Goal: Navigation & Orientation: Find specific page/section

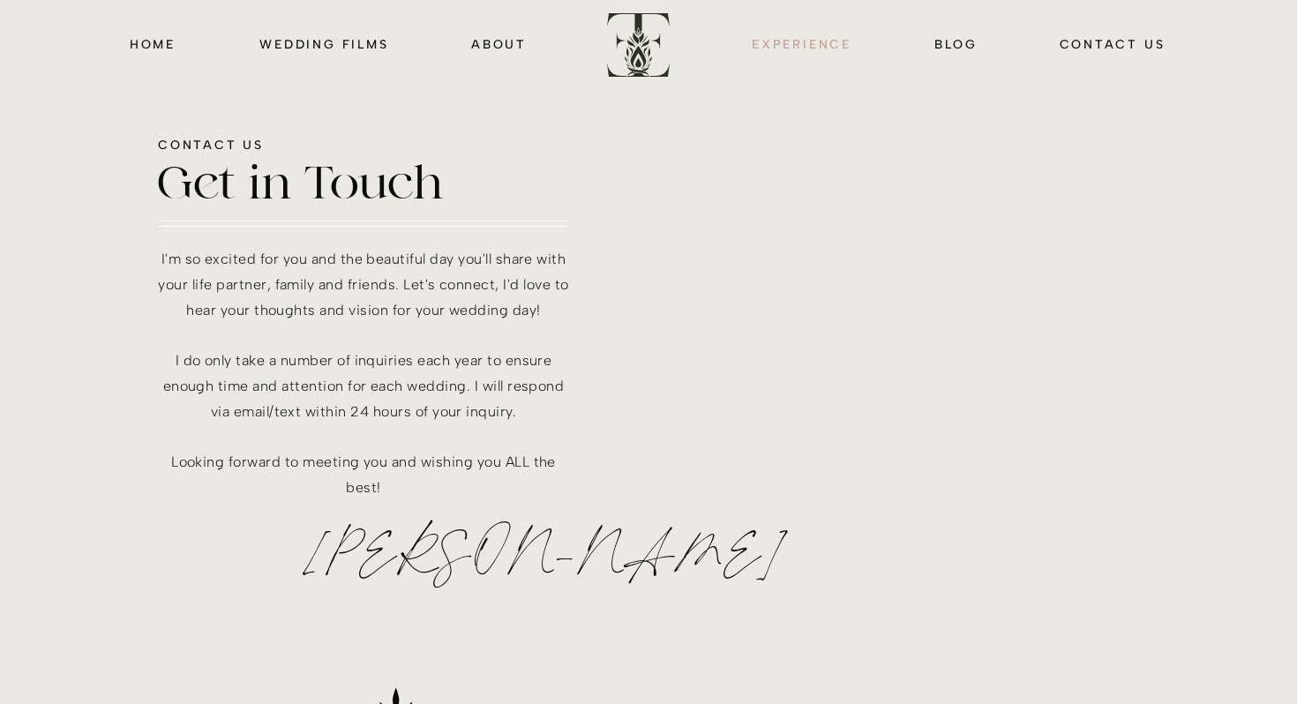
click at [802, 45] on nav "EXPERIENCE" at bounding box center [801, 44] width 107 height 20
click at [296, 42] on nav "wedding films" at bounding box center [324, 44] width 135 height 20
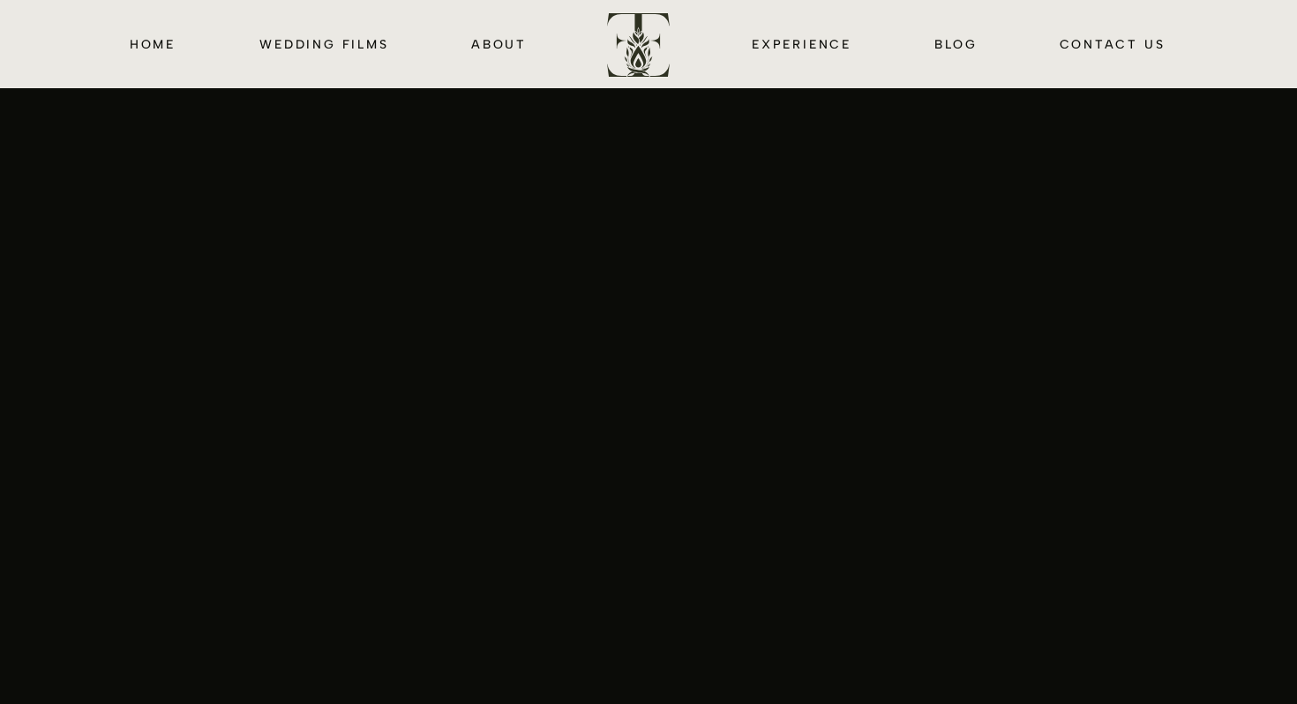
scroll to position [2862, 0]
